Goal: Task Accomplishment & Management: Use online tool/utility

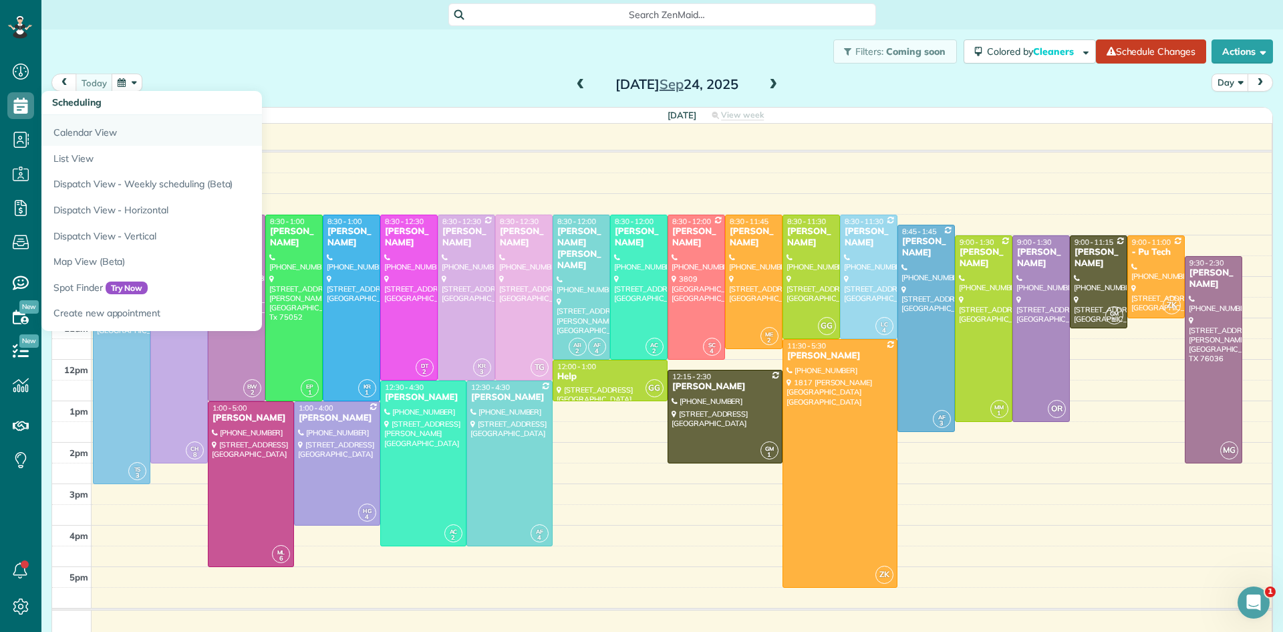
scroll to position [6, 6]
click at [148, 210] on link "Dispatch View - Horizontal" at bounding box center [208, 210] width 334 height 26
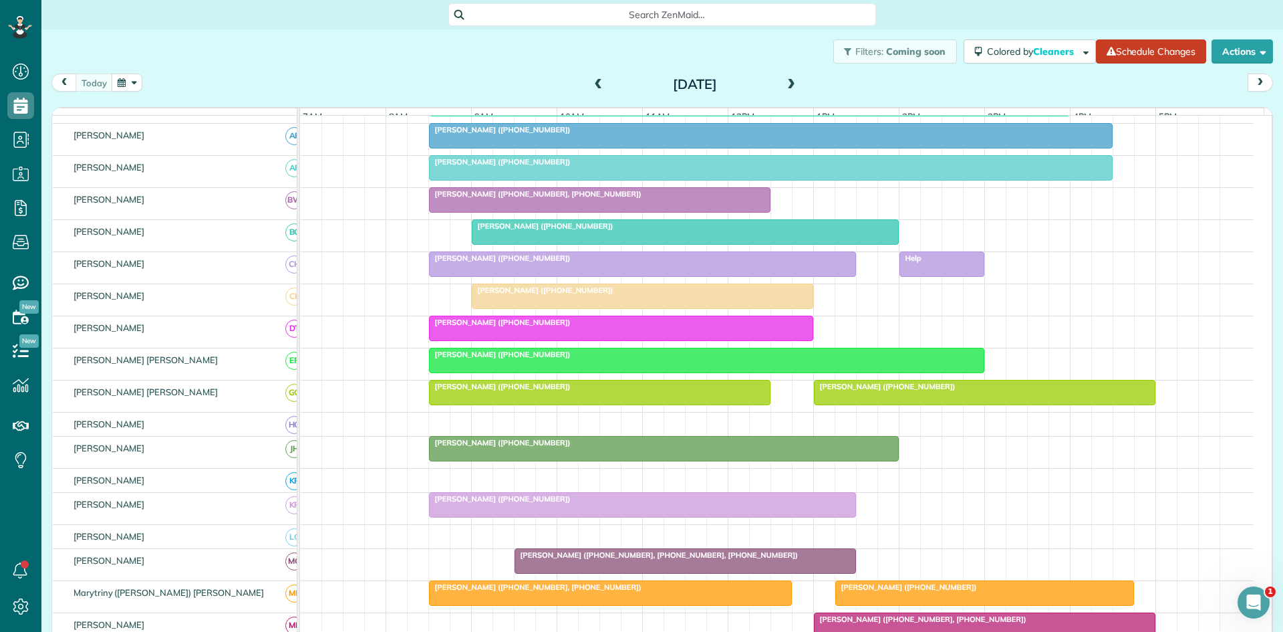
click at [532, 276] on div at bounding box center [643, 264] width 426 height 24
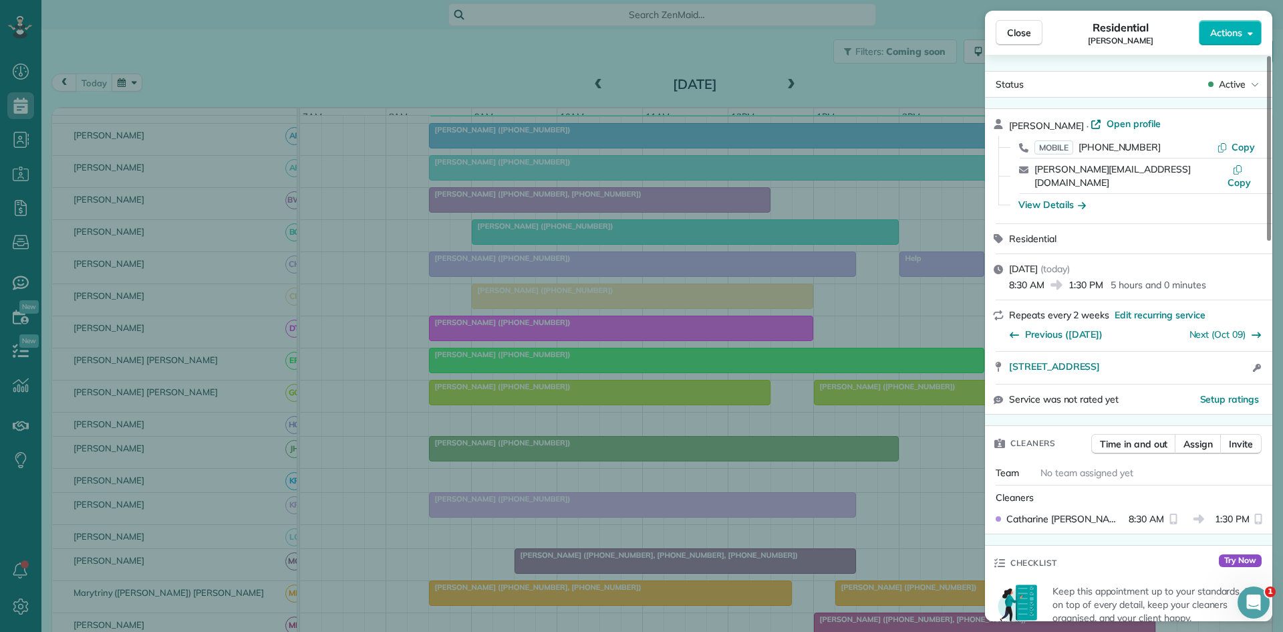
click at [836, 306] on div "Close Residential Jared Kriewall Actions Status Active Jared Kriewall · Open pr…" at bounding box center [641, 316] width 1283 height 632
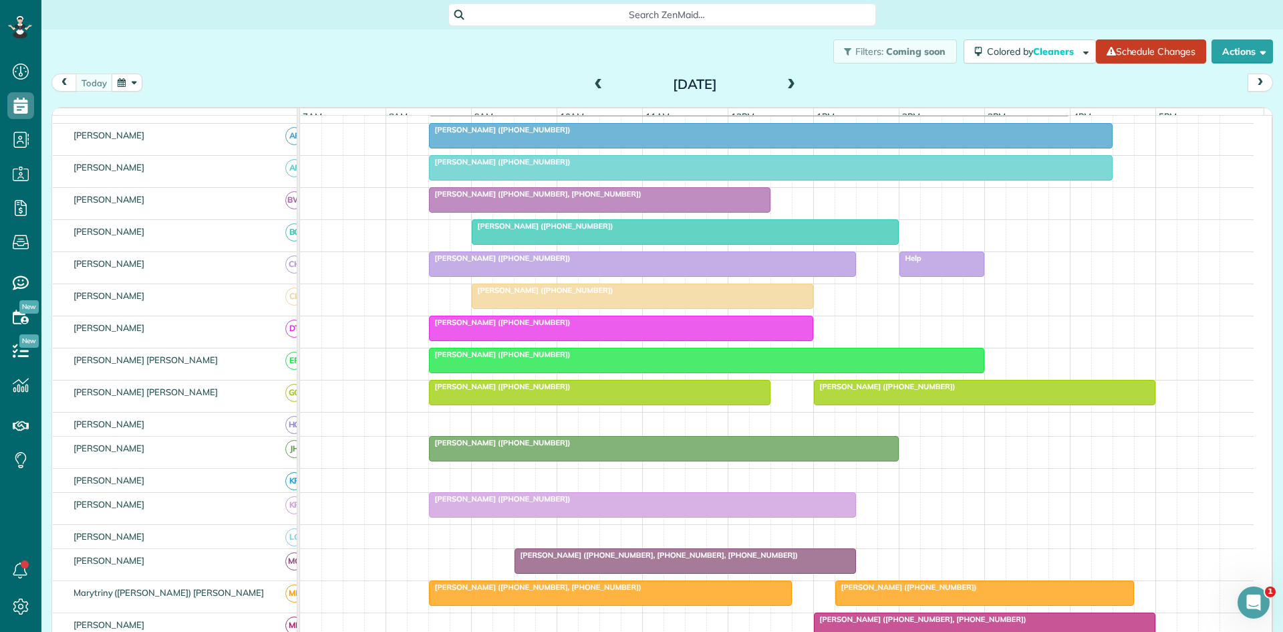
click at [593, 86] on span at bounding box center [598, 85] width 15 height 12
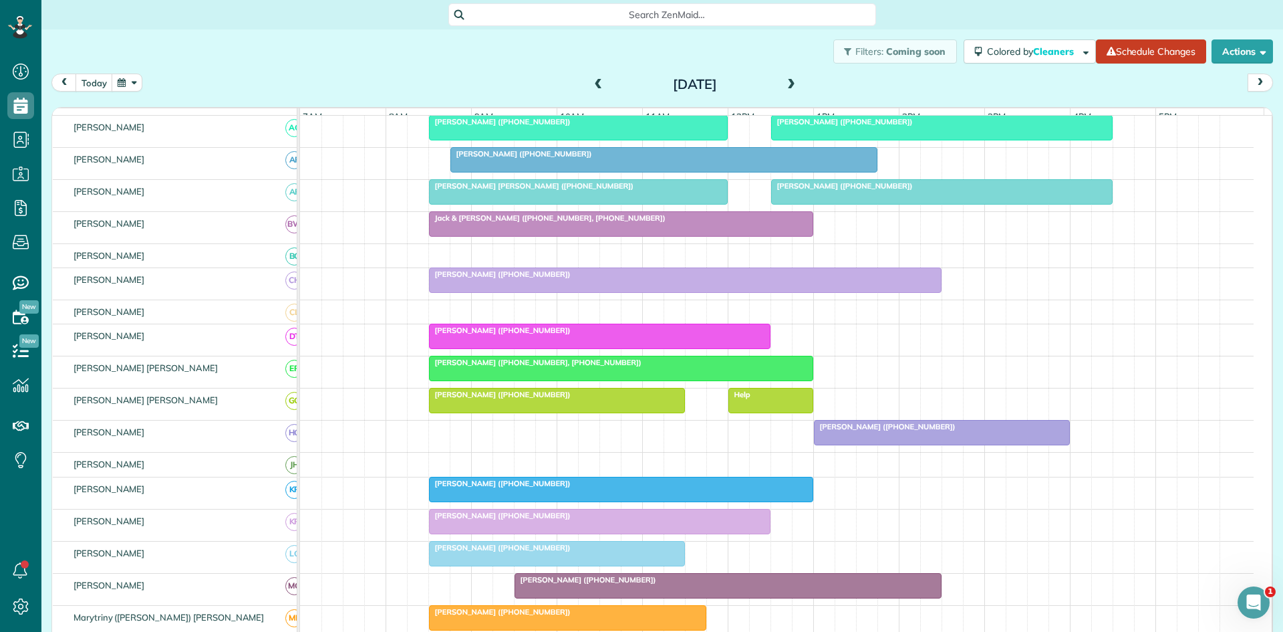
scroll to position [188, 0]
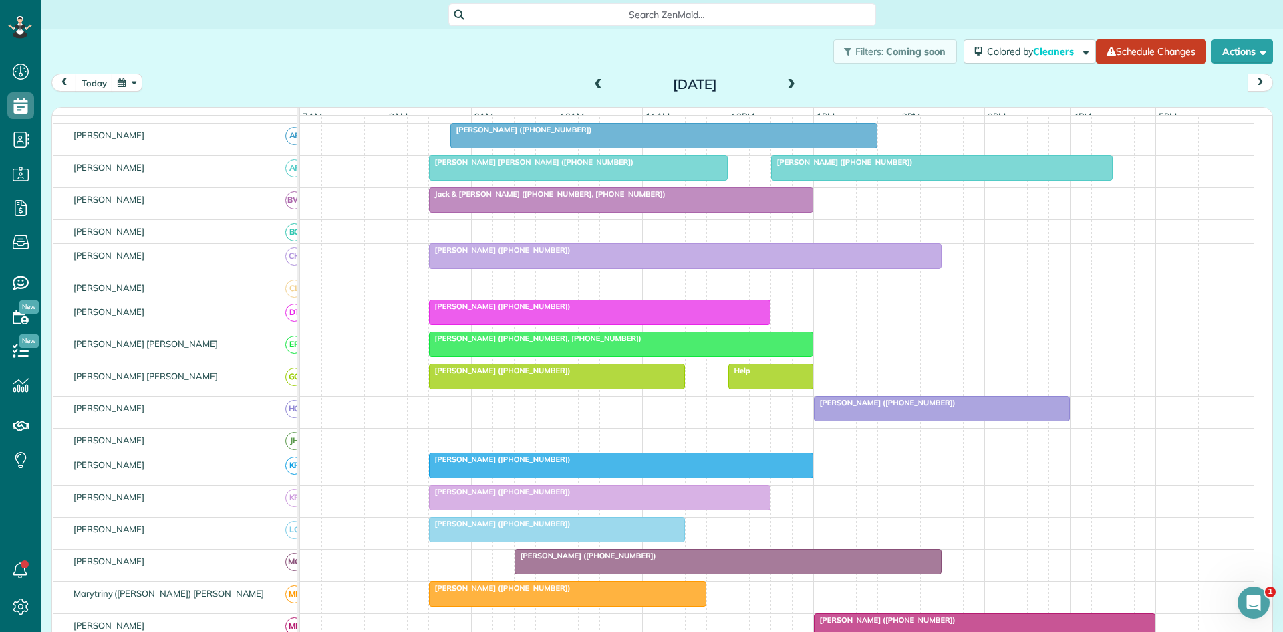
click at [450, 255] on span "Michael Grayson (+18175136739)" at bounding box center [499, 249] width 143 height 9
